Goal: Task Accomplishment & Management: Use online tool/utility

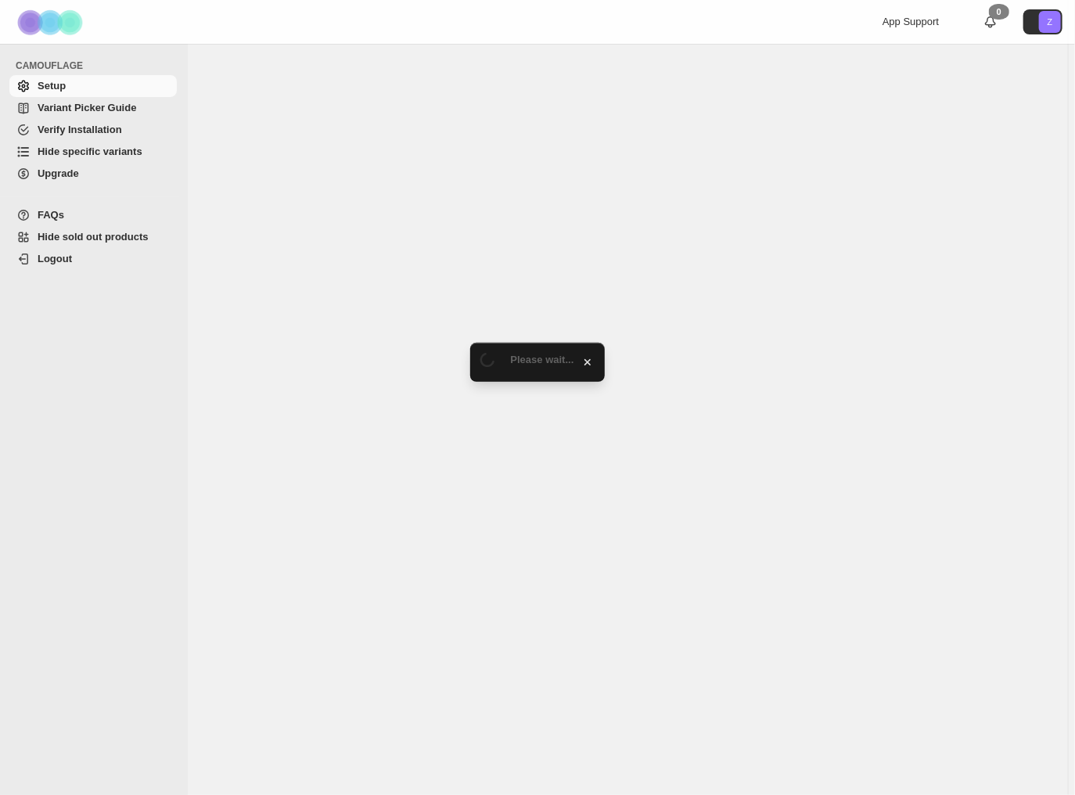
click at [100, 149] on span "Hide specific variants" at bounding box center [90, 151] width 105 height 12
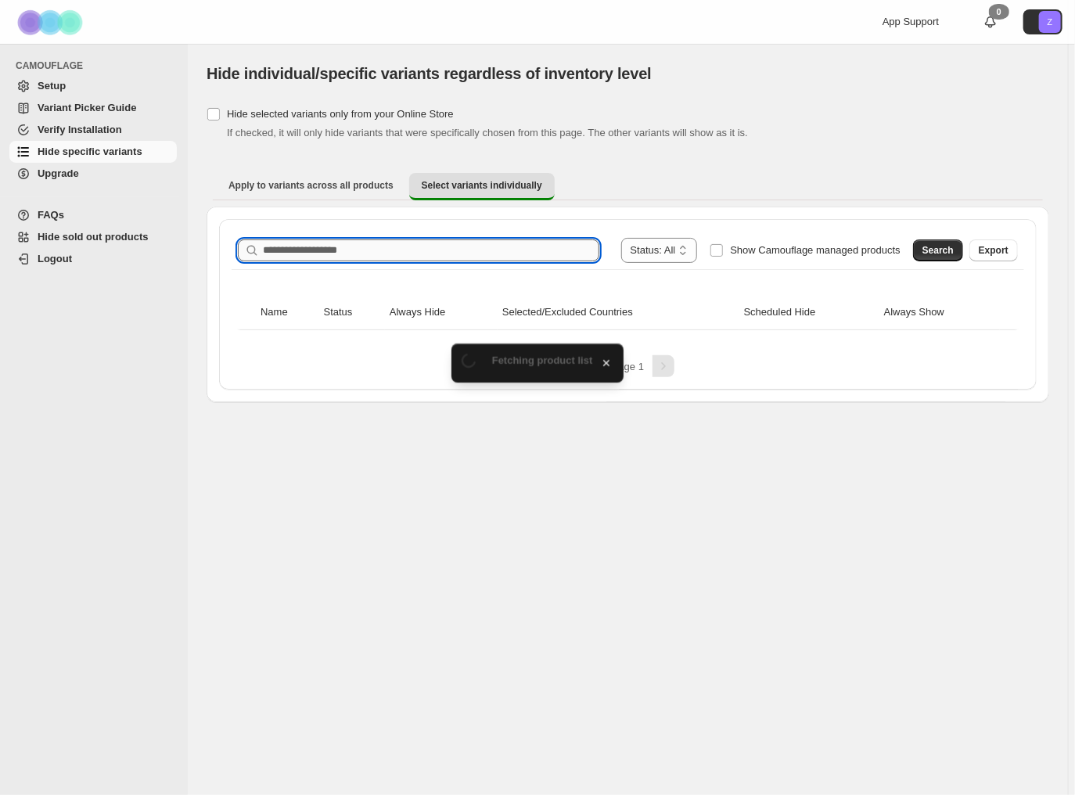
drag, startPoint x: 0, startPoint y: 0, endPoint x: 318, endPoint y: 250, distance: 404.9
click at [318, 250] on input "Search product name" at bounding box center [431, 250] width 336 height 22
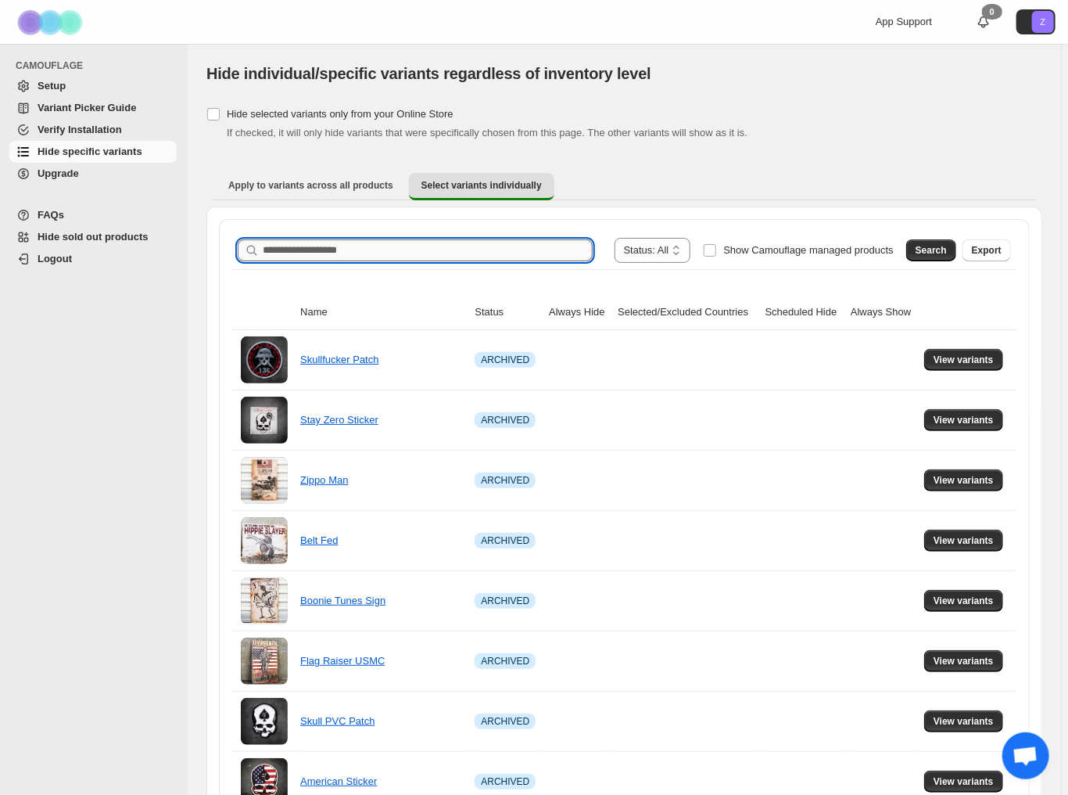
paste input "******"
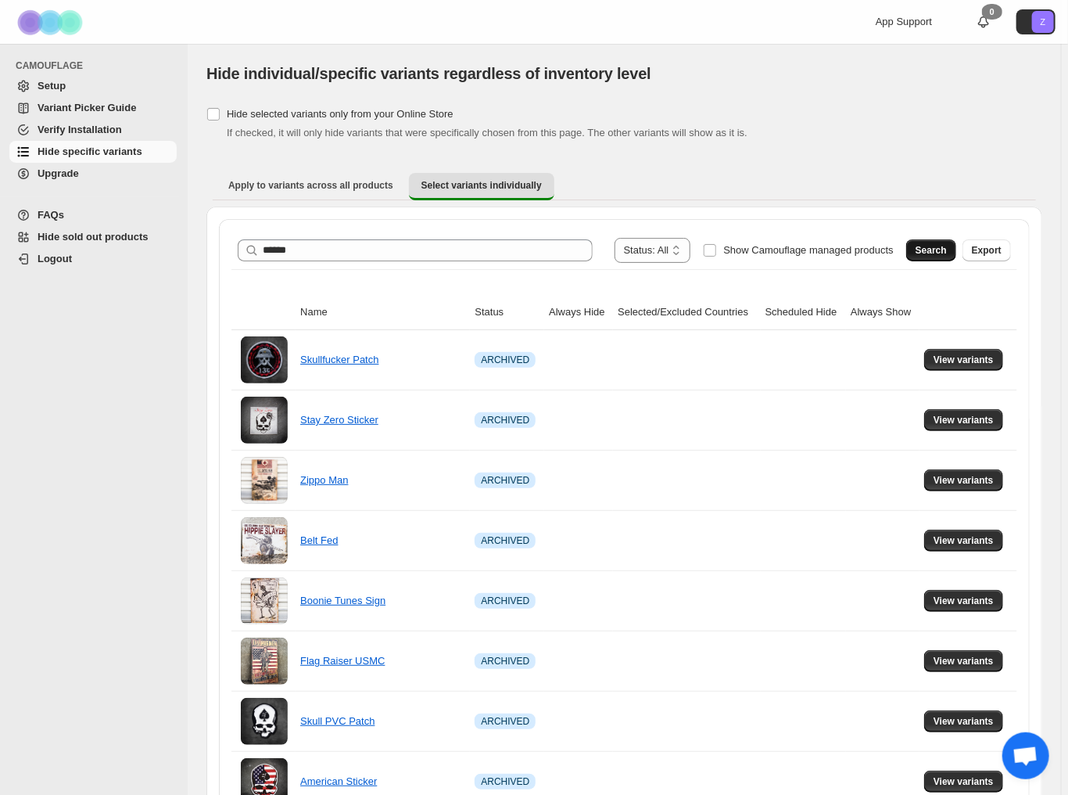
click at [932, 246] on span "Search" at bounding box center [931, 250] width 31 height 13
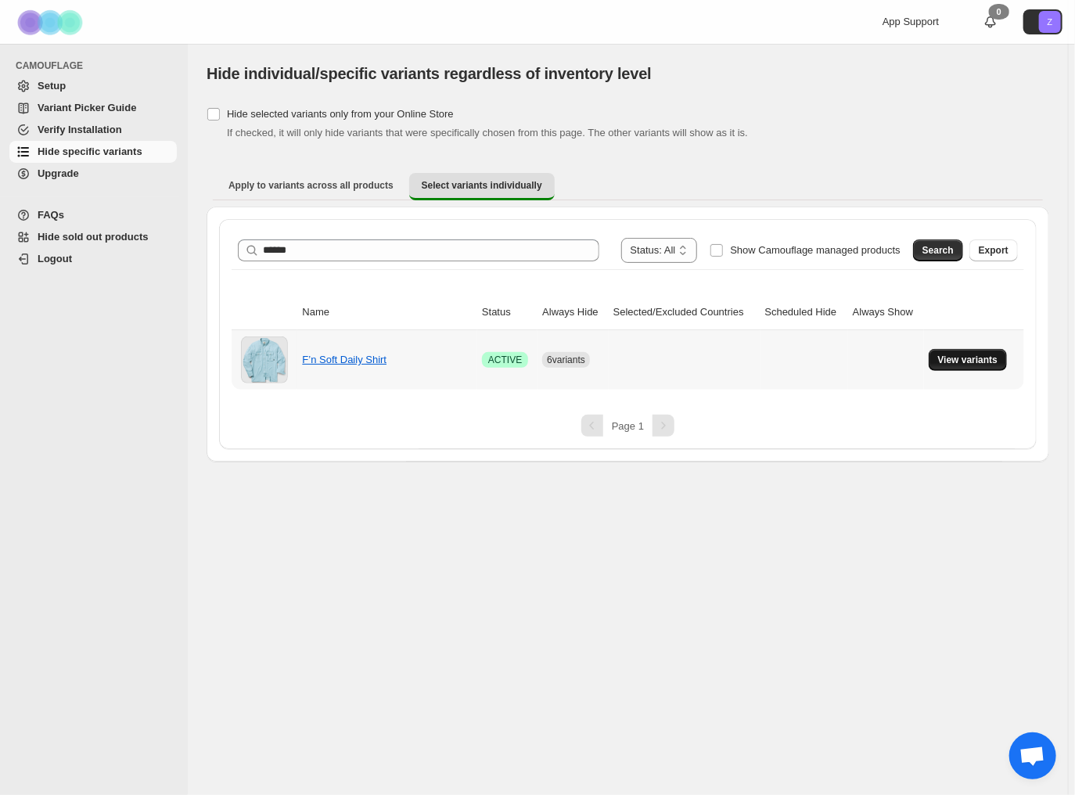
click at [981, 355] on span "View variants" at bounding box center [968, 359] width 60 height 13
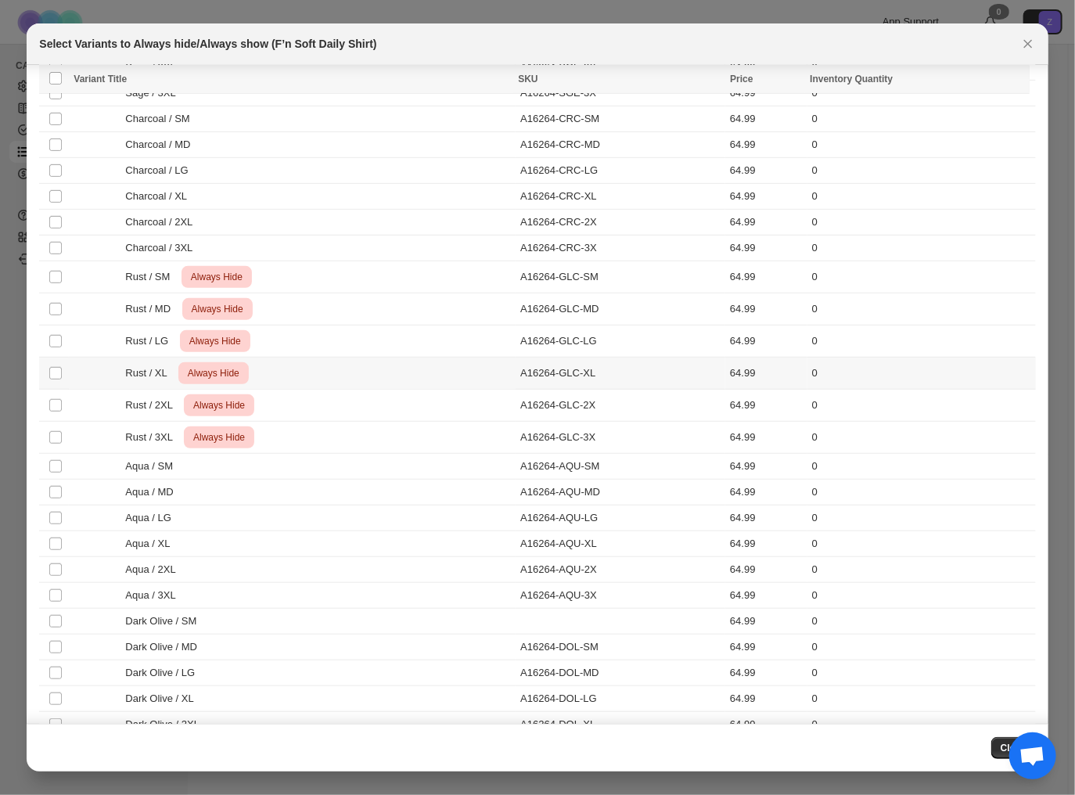
scroll to position [386, 0]
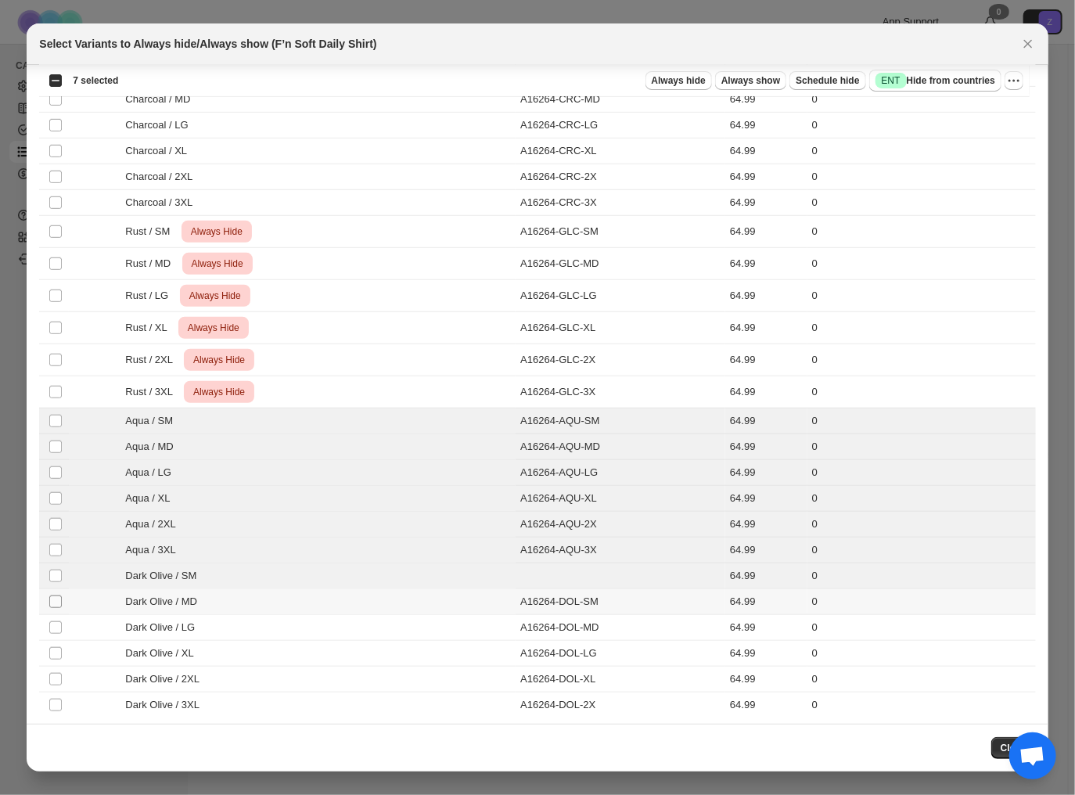
click at [56, 602] on span ":r6:" at bounding box center [55, 601] width 14 height 14
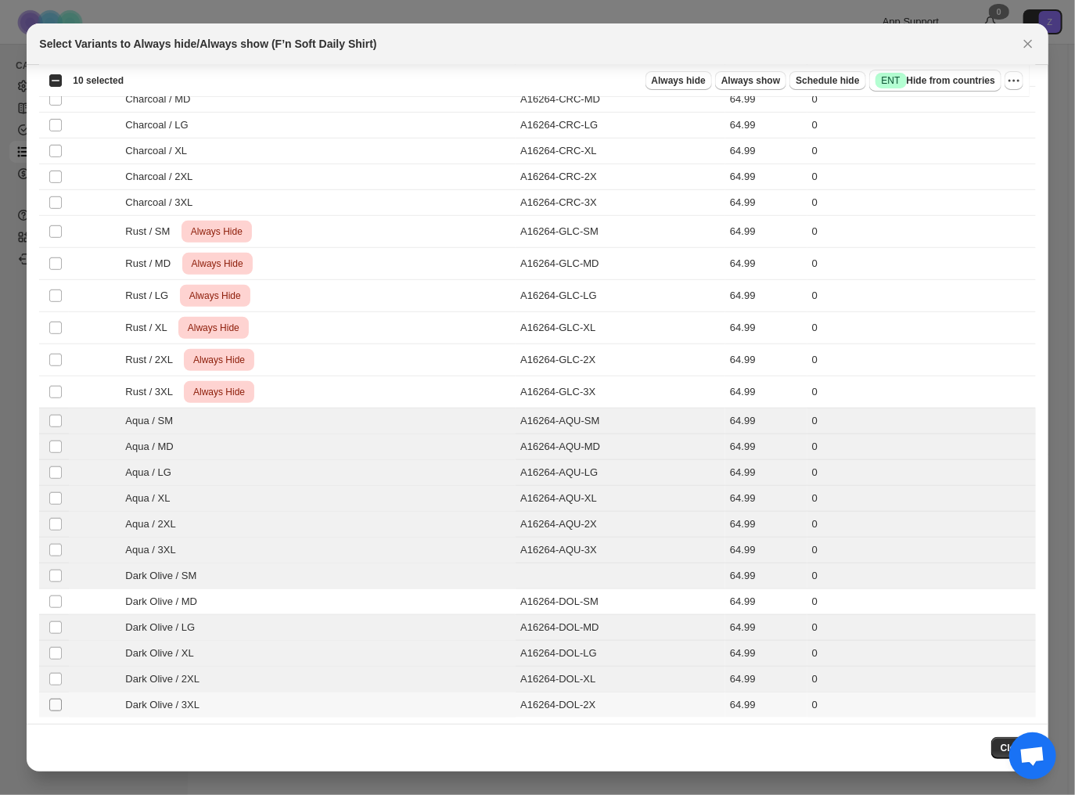
click at [53, 698] on span ":r6:" at bounding box center [55, 705] width 14 height 14
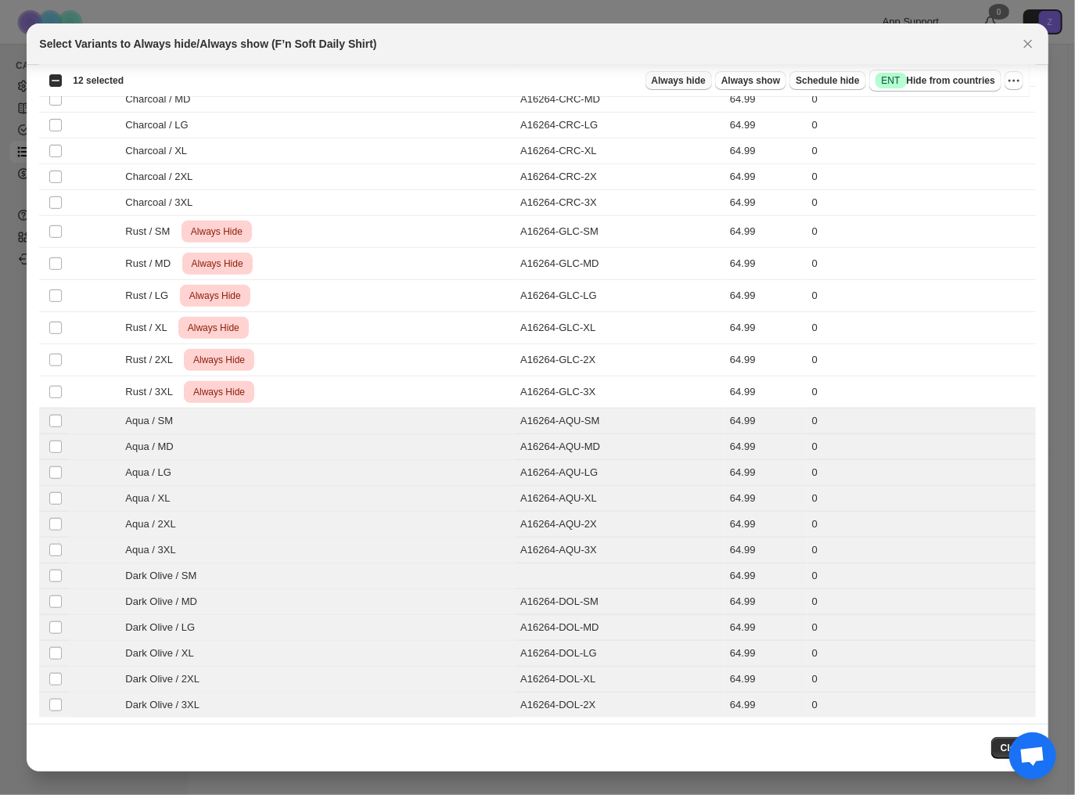
click at [687, 76] on span "Always hide" at bounding box center [678, 80] width 54 height 13
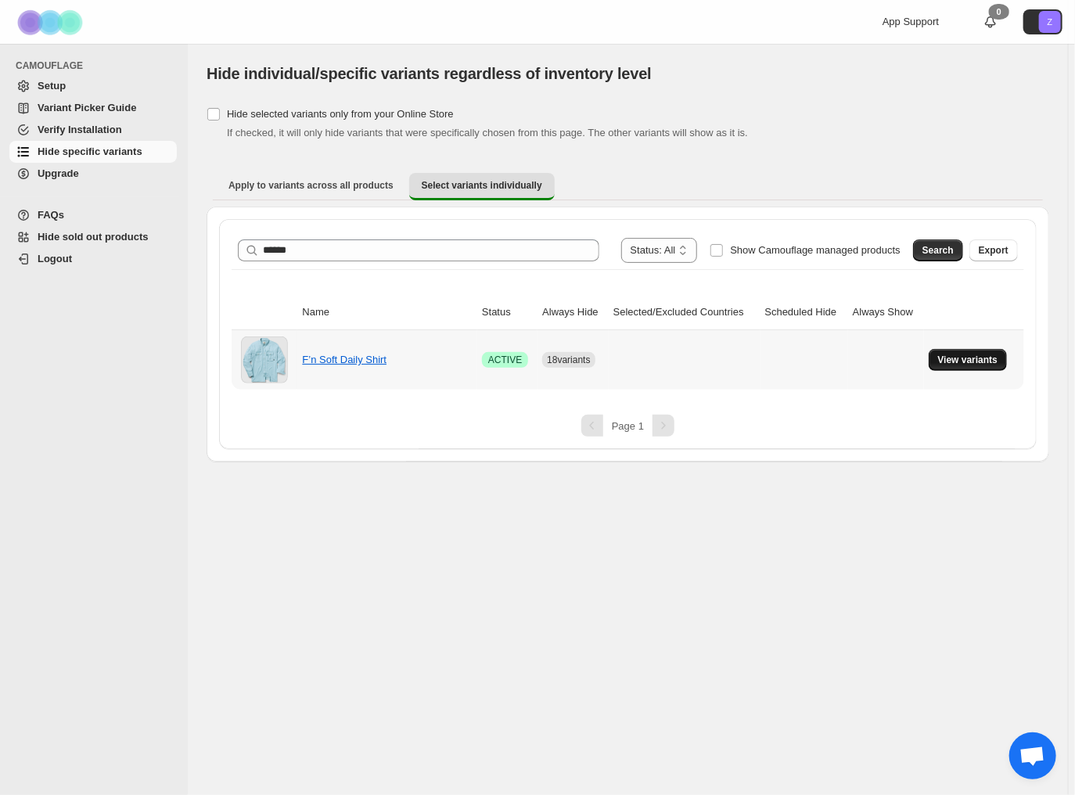
click at [978, 359] on span "View variants" at bounding box center [968, 359] width 60 height 13
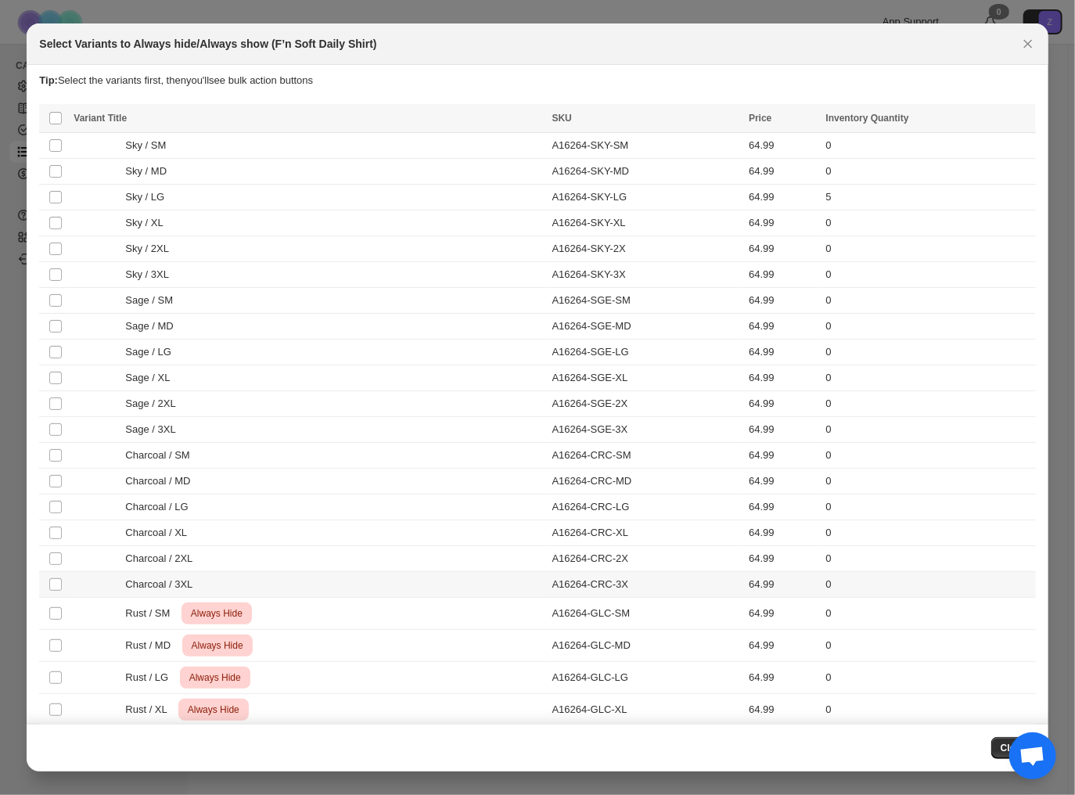
scroll to position [0, 0]
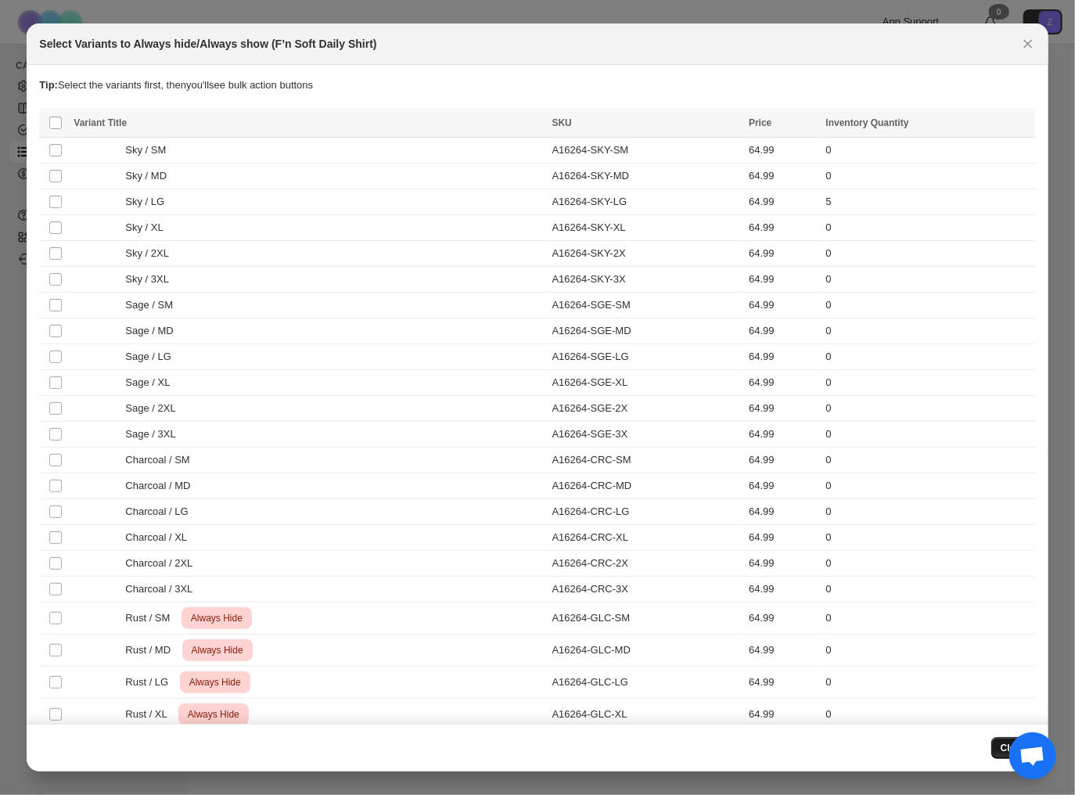
click at [1002, 740] on button "Close" at bounding box center [1013, 748] width 45 height 22
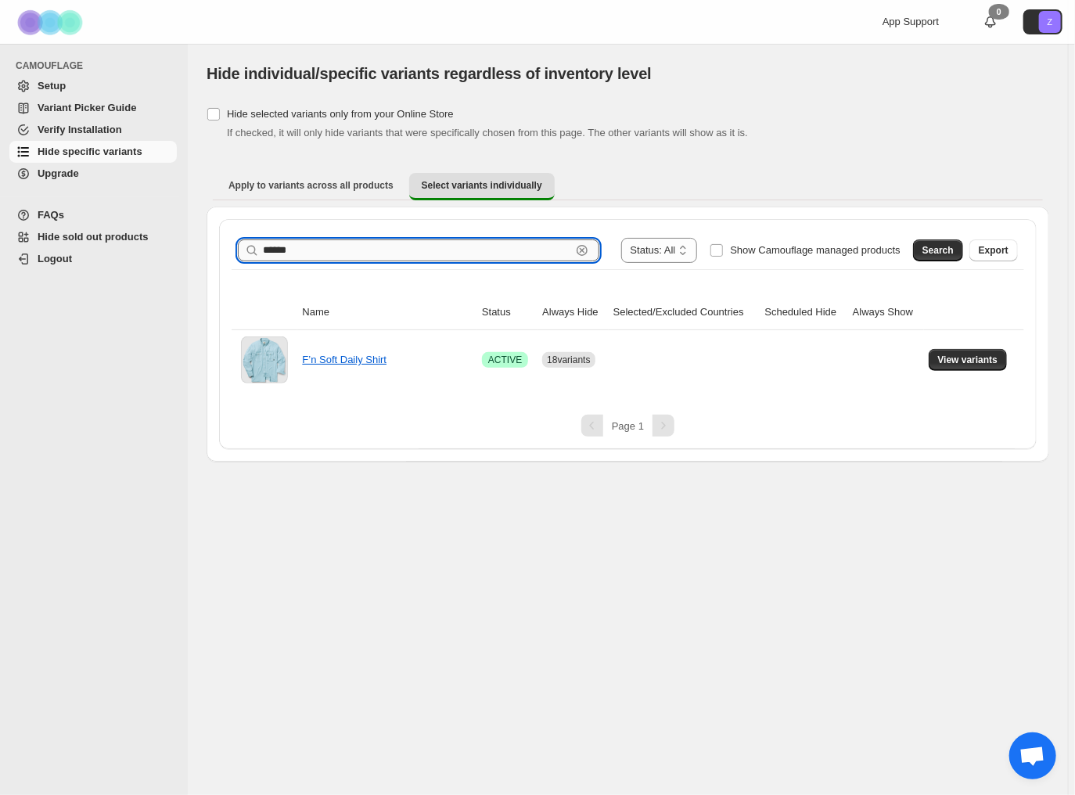
click at [309, 246] on input "******" at bounding box center [417, 250] width 308 height 22
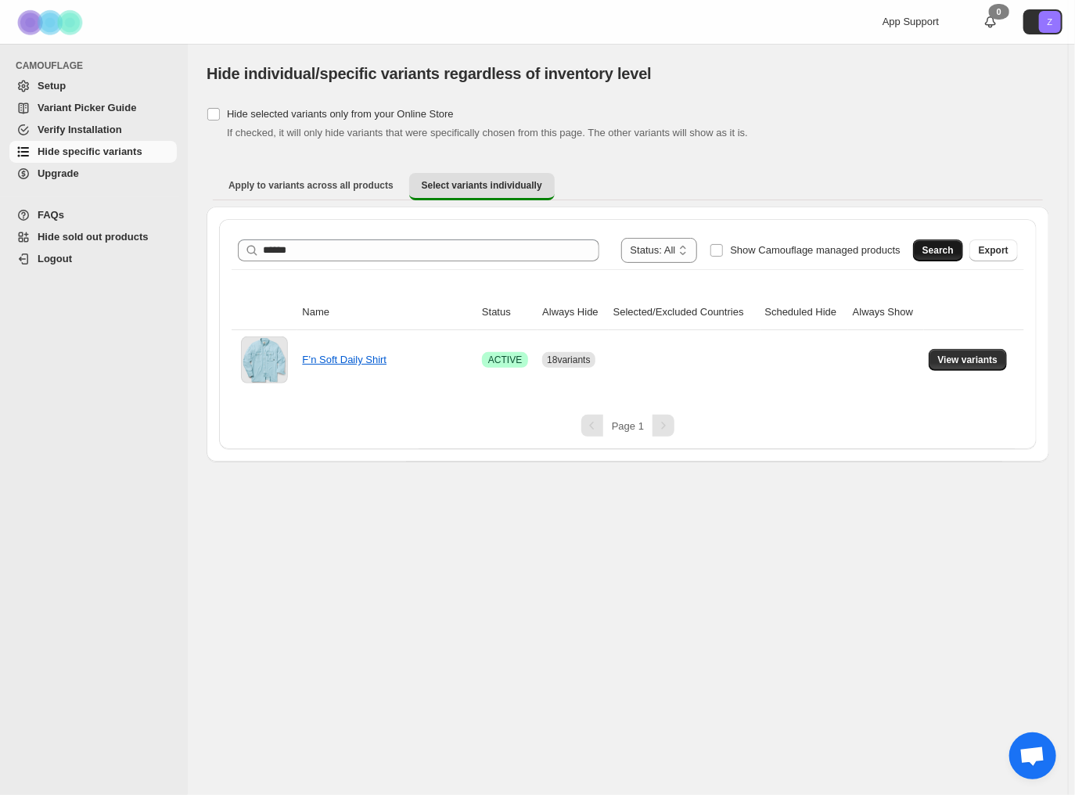
click at [938, 245] on span "Search" at bounding box center [937, 250] width 31 height 13
click at [975, 362] on span "View variants" at bounding box center [967, 359] width 60 height 13
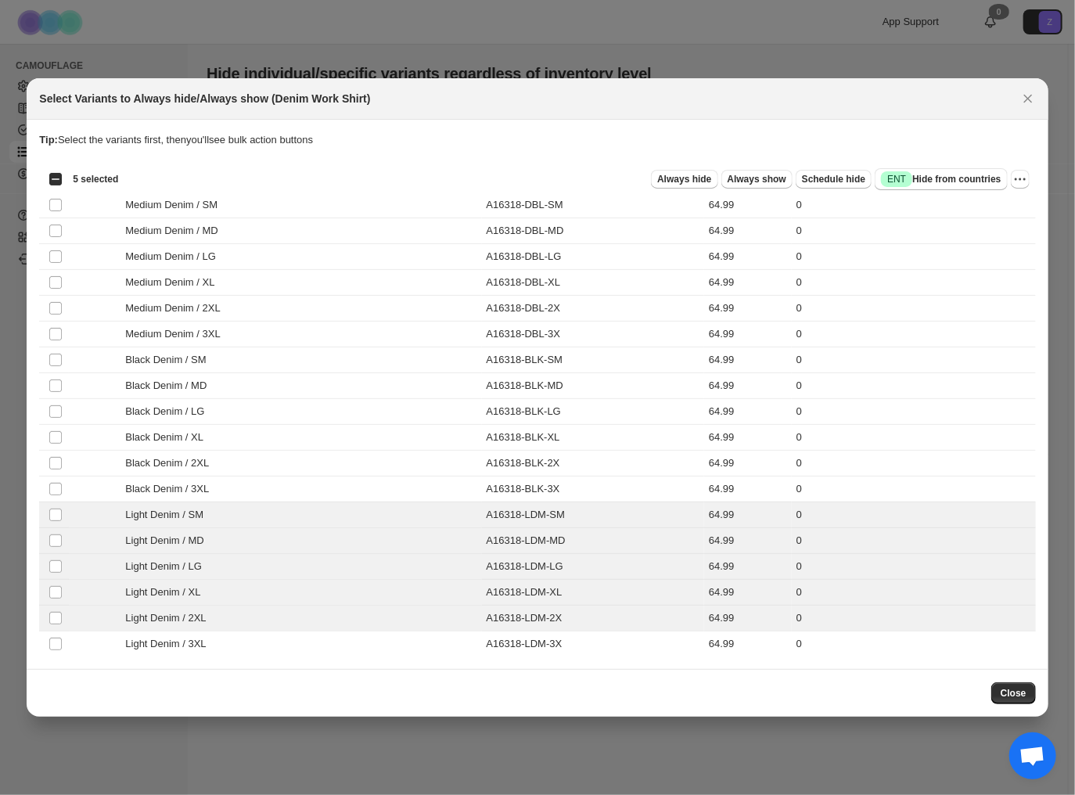
click at [59, 663] on section "Tip: Select the variants first, then you'll see bulk action buttons Loading pro…" at bounding box center [537, 394] width 1021 height 549
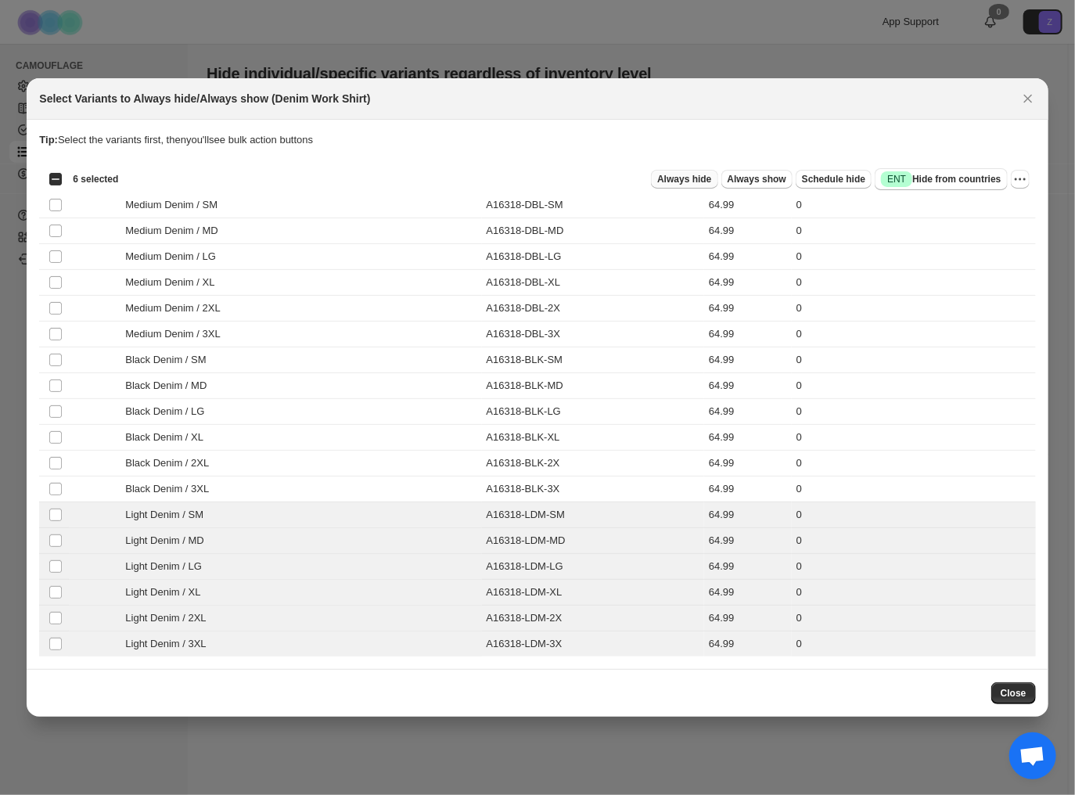
click at [691, 178] on span "Always hide" at bounding box center [684, 179] width 54 height 13
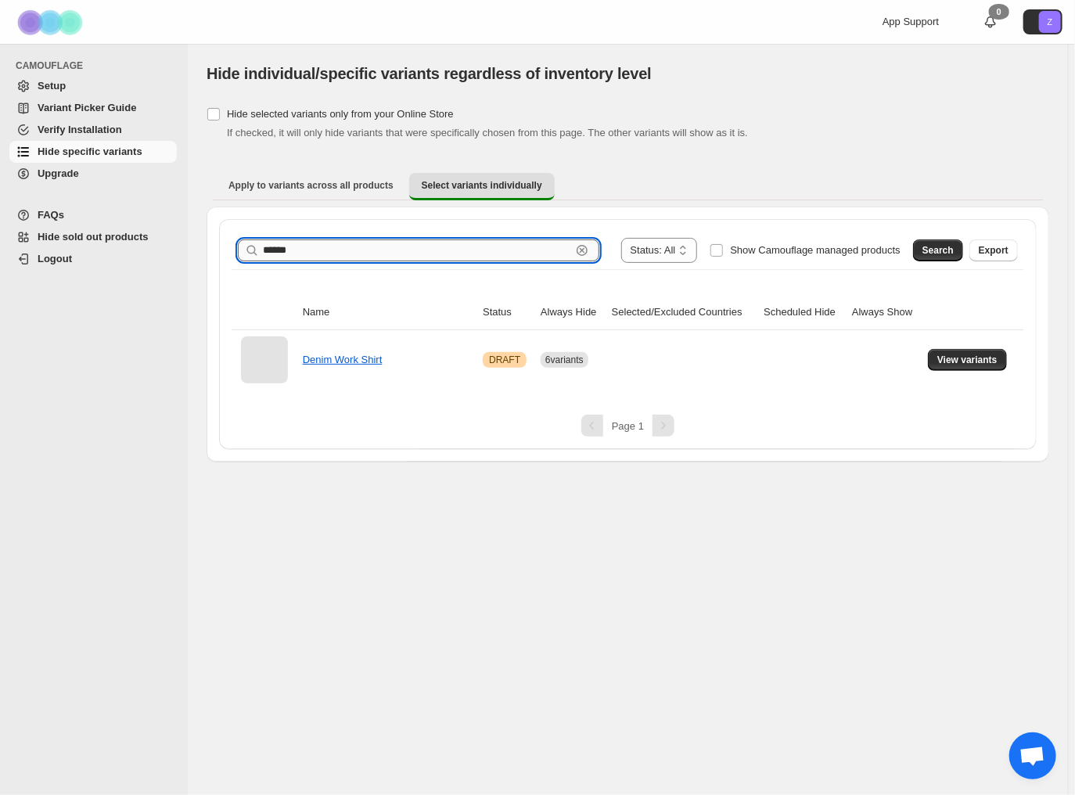
click at [322, 252] on input "******" at bounding box center [417, 250] width 308 height 22
click at [950, 253] on span "Search" at bounding box center [937, 250] width 31 height 13
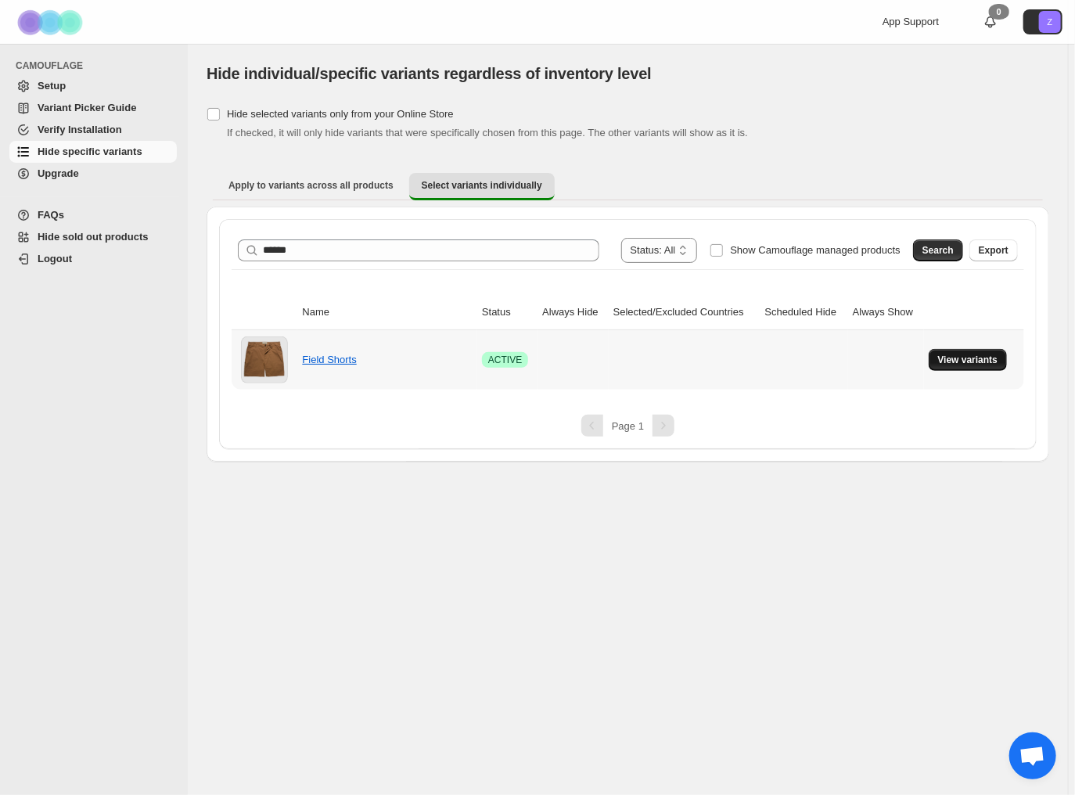
click at [970, 357] on span "View variants" at bounding box center [968, 359] width 60 height 13
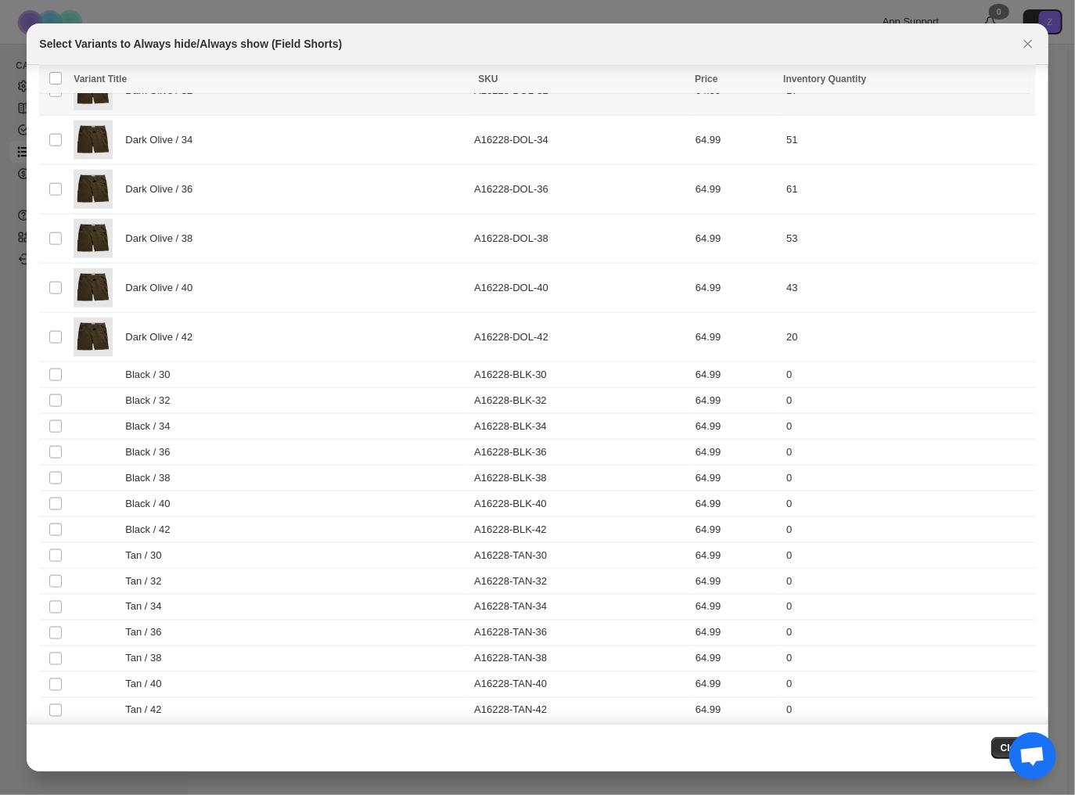
scroll to position [816, 0]
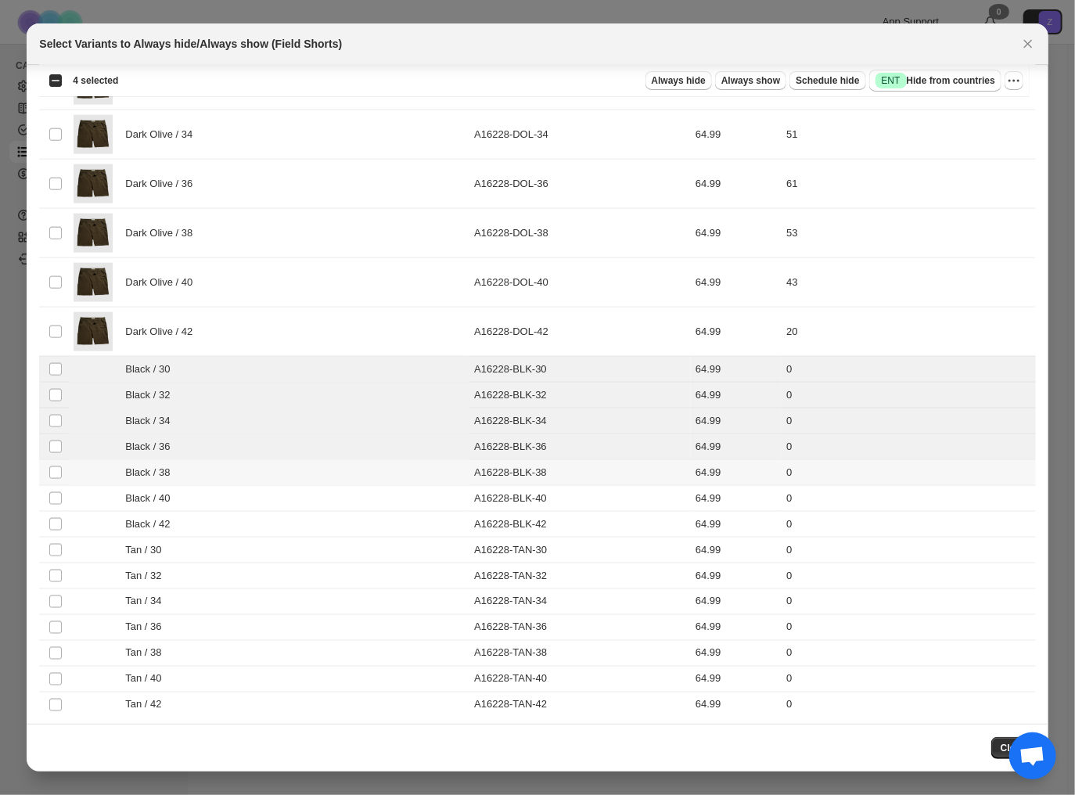
click at [56, 475] on td "Select product variant" at bounding box center [54, 473] width 30 height 26
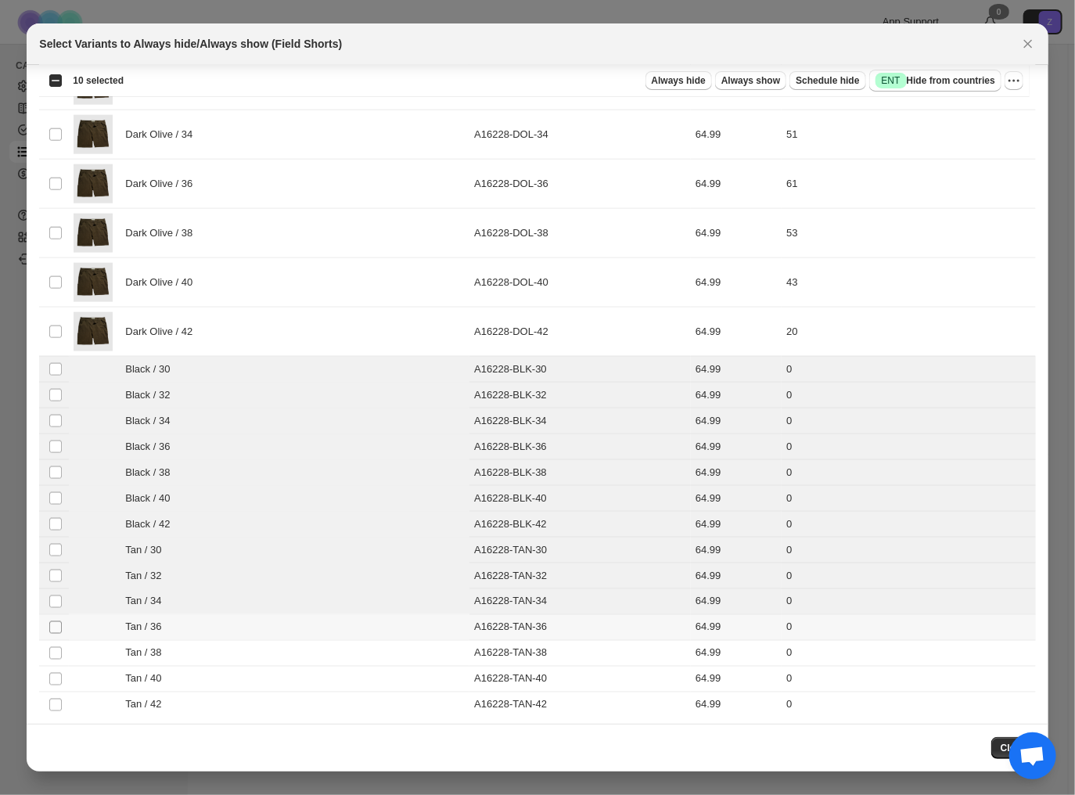
click at [54, 629] on span ":r4e:" at bounding box center [55, 627] width 14 height 14
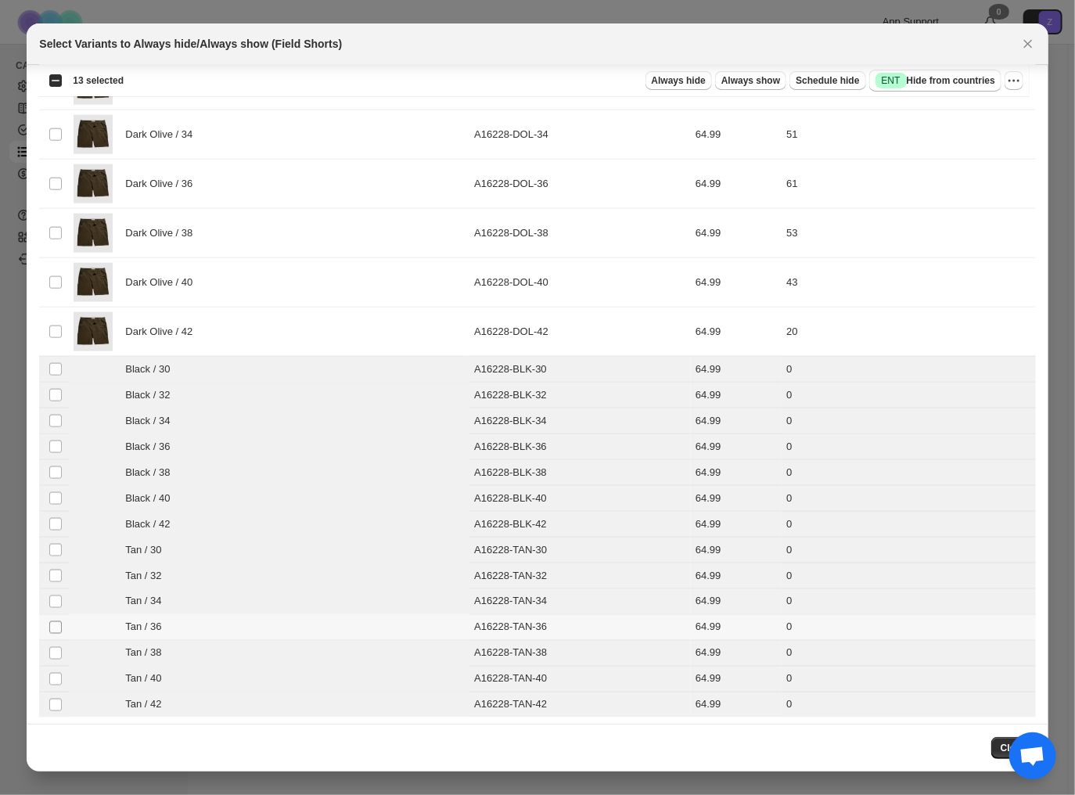
click at [51, 628] on span ":r4e:" at bounding box center [55, 627] width 14 height 14
click at [698, 75] on span "Always hide" at bounding box center [678, 80] width 54 height 13
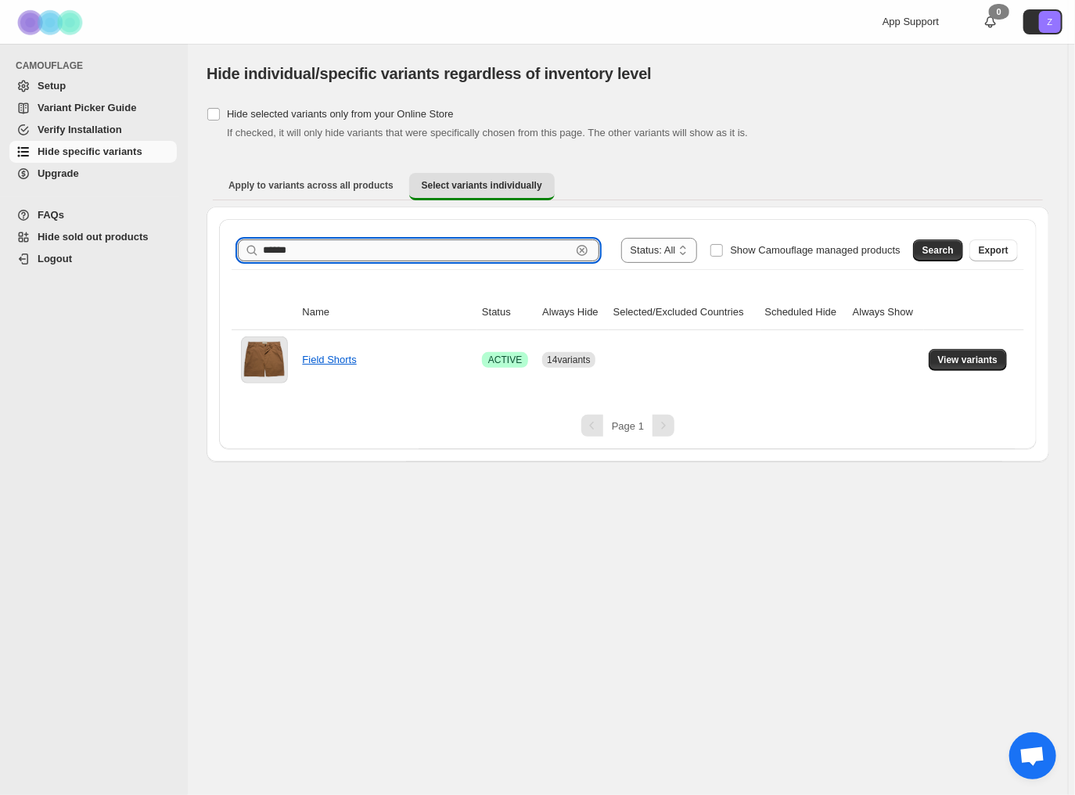
click at [314, 248] on input "******" at bounding box center [417, 250] width 308 height 22
paste input "text"
click at [934, 249] on span "Search" at bounding box center [937, 250] width 31 height 13
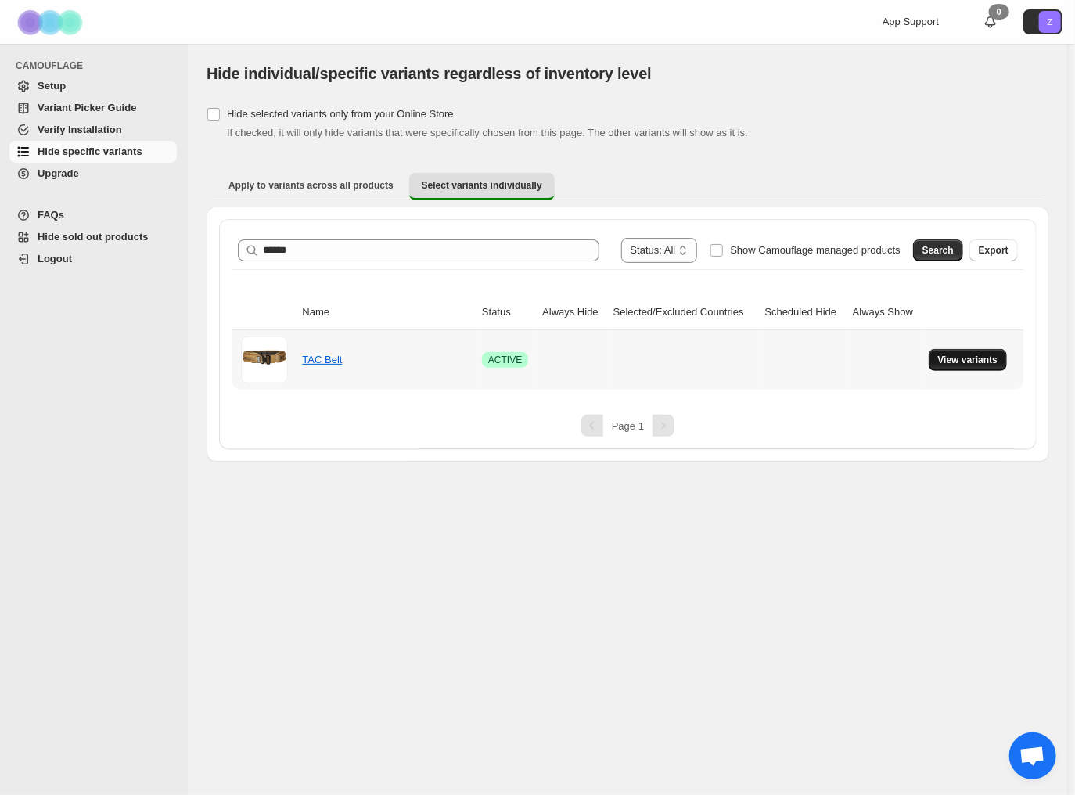
click at [960, 357] on span "View variants" at bounding box center [968, 359] width 60 height 13
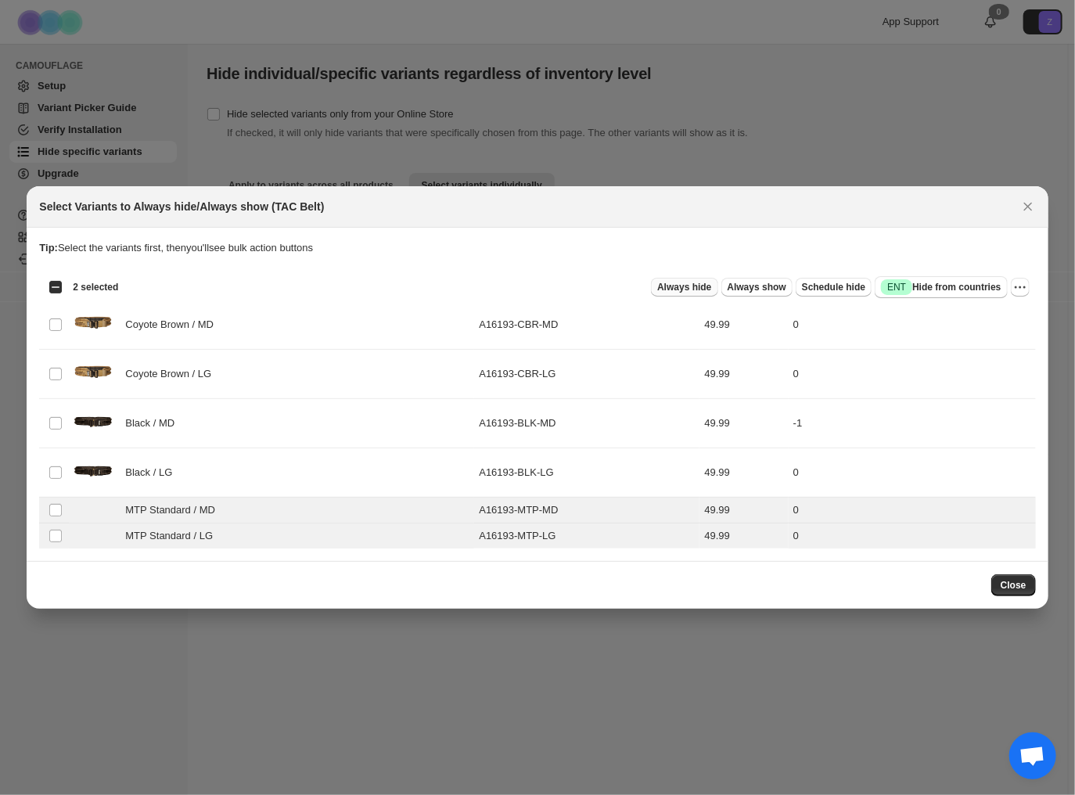
click at [698, 289] on span "Always hide" at bounding box center [684, 287] width 54 height 13
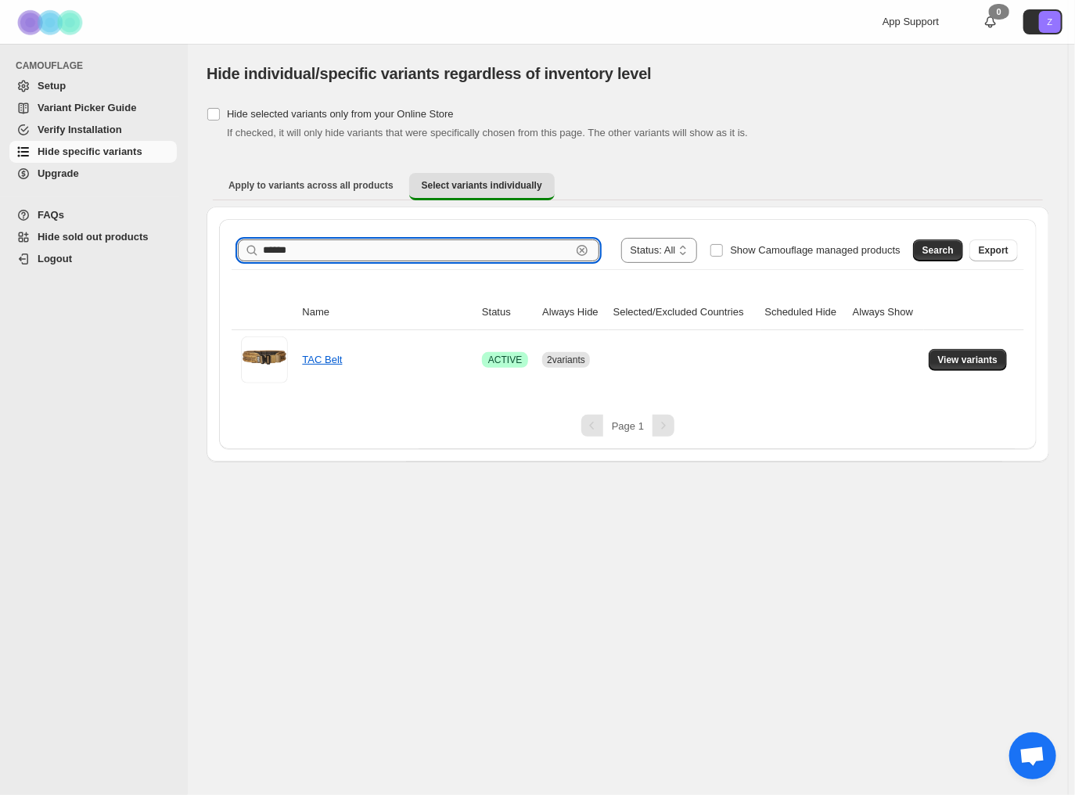
click at [312, 247] on input "******" at bounding box center [417, 250] width 308 height 22
type input "******"
click at [941, 247] on span "Search" at bounding box center [937, 250] width 31 height 13
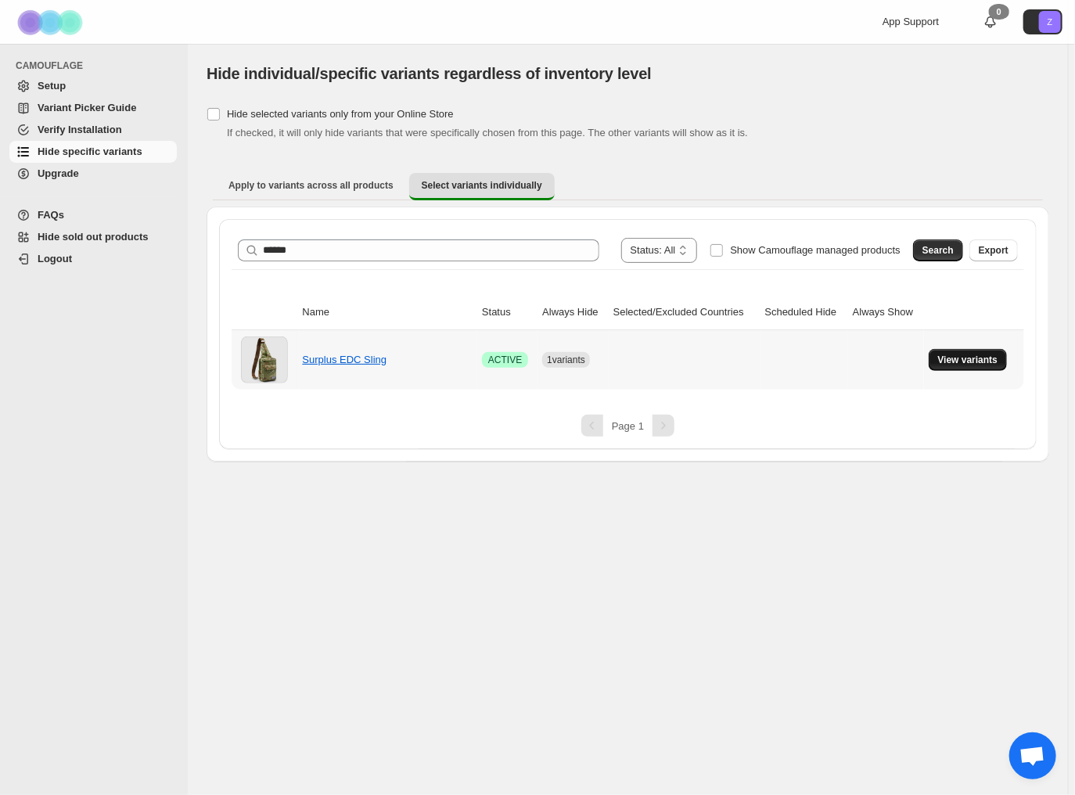
click at [971, 365] on button "View variants" at bounding box center [967, 360] width 79 height 22
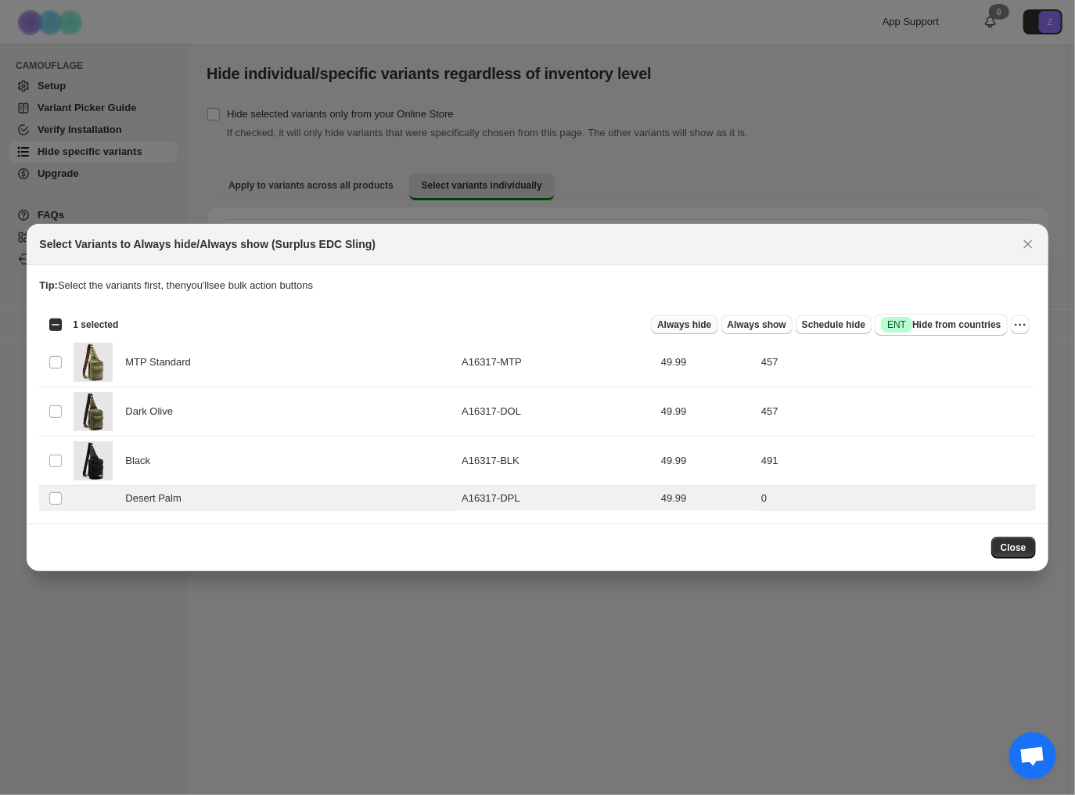
click at [711, 321] on span "Always hide" at bounding box center [684, 324] width 54 height 13
